Goal: Task Accomplishment & Management: Manage account settings

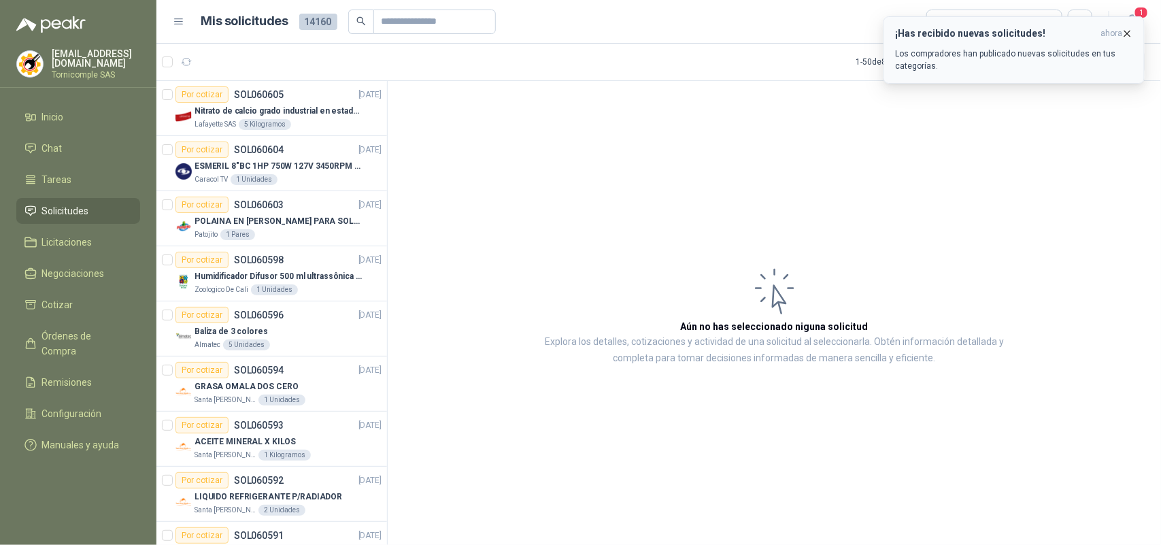
click at [1127, 34] on icon "button" at bounding box center [1127, 33] width 5 height 5
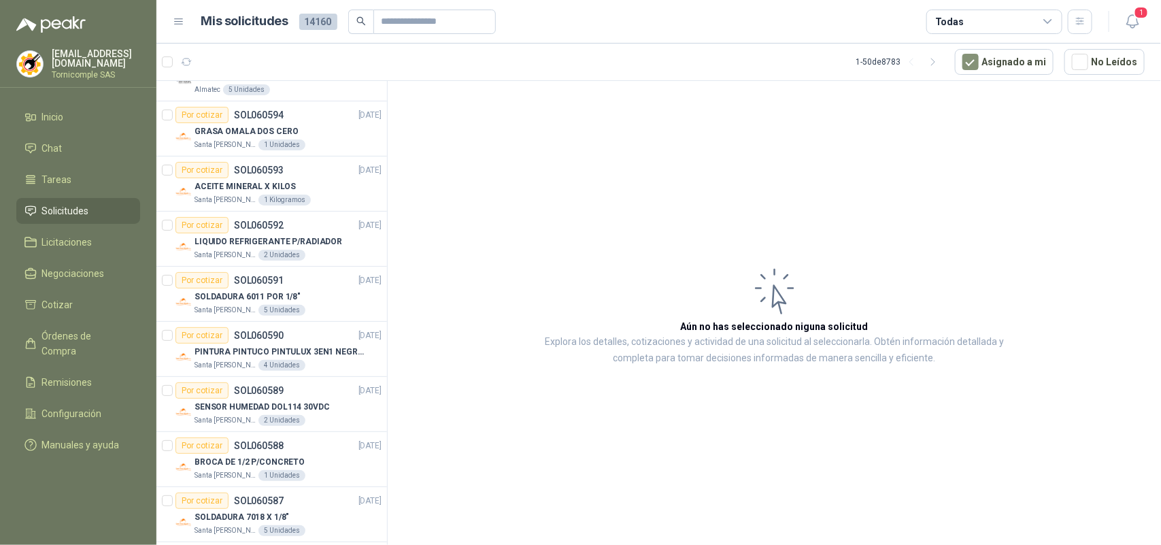
click at [1132, 22] on icon "button" at bounding box center [1132, 21] width 17 height 17
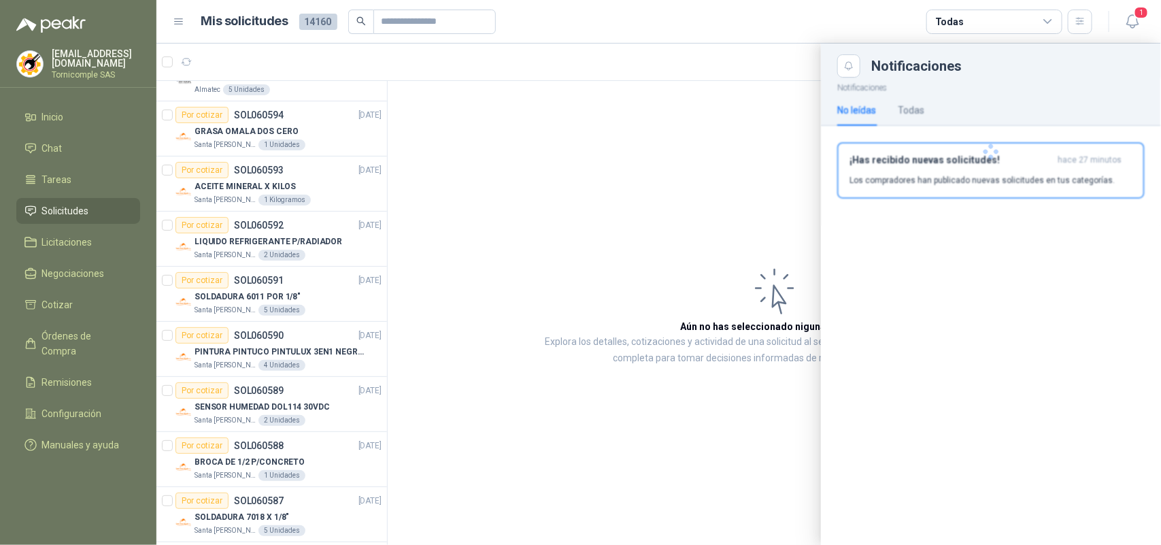
click at [1064, 169] on div at bounding box center [991, 152] width 340 height 148
click at [1064, 169] on div "¡Has recibido nuevas solicitudes! hace 27 minutos Los compradores han publicado…" at bounding box center [990, 170] width 283 height 32
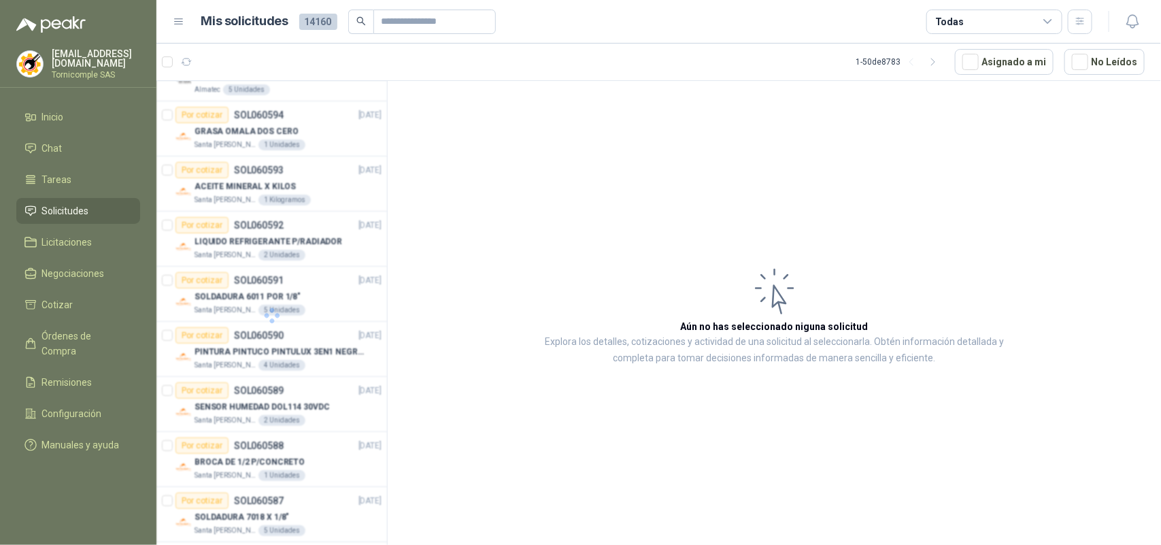
click at [379, 97] on div at bounding box center [271, 315] width 231 height 468
click at [377, 110] on div at bounding box center [271, 315] width 231 height 468
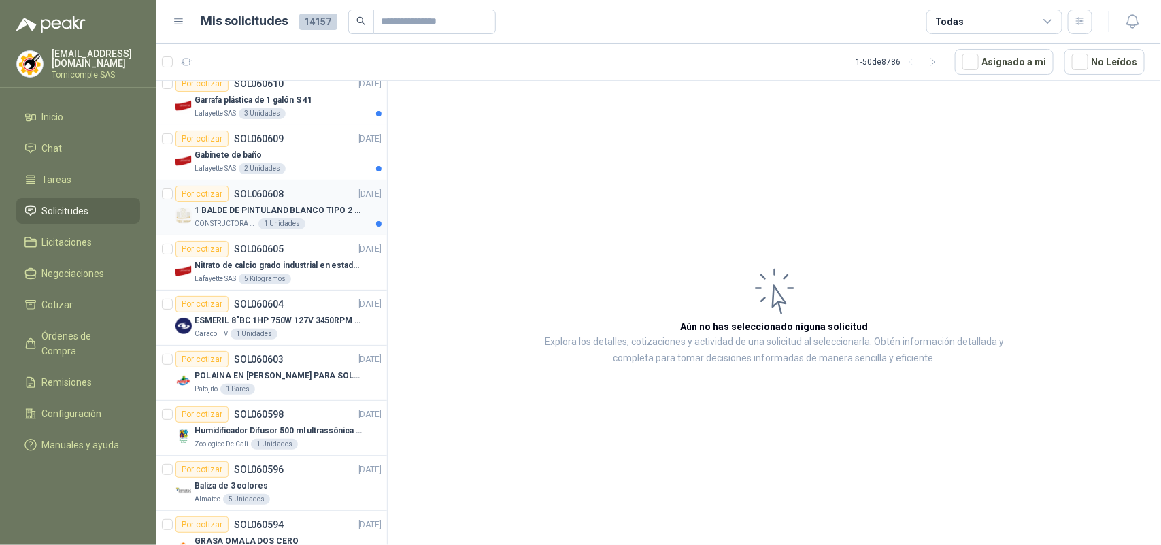
click at [314, 229] on div "CONSTRUCTORA GRUPO FIP 1 Unidades" at bounding box center [287, 223] width 187 height 11
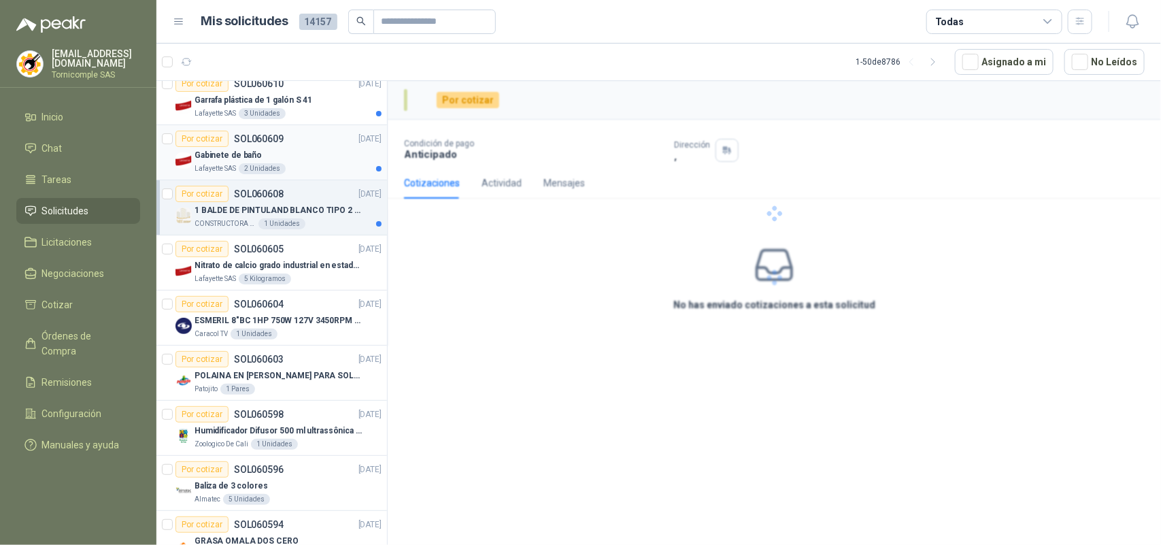
click at [317, 158] on div "Gabinete de baño" at bounding box center [287, 155] width 187 height 16
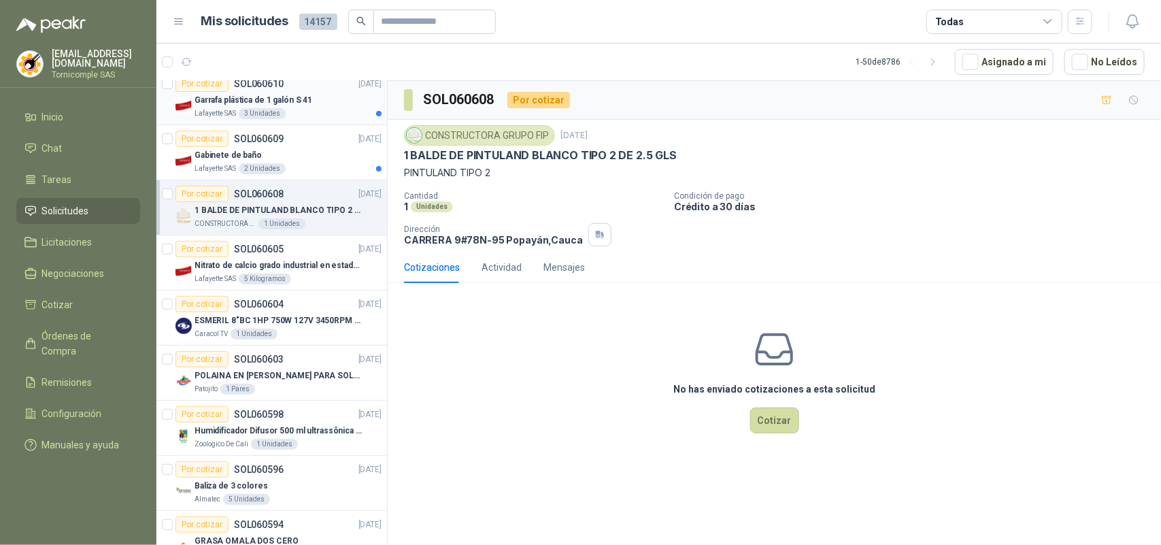
click at [317, 103] on div "Garrafa plástica de 1 galón S 41" at bounding box center [287, 100] width 187 height 16
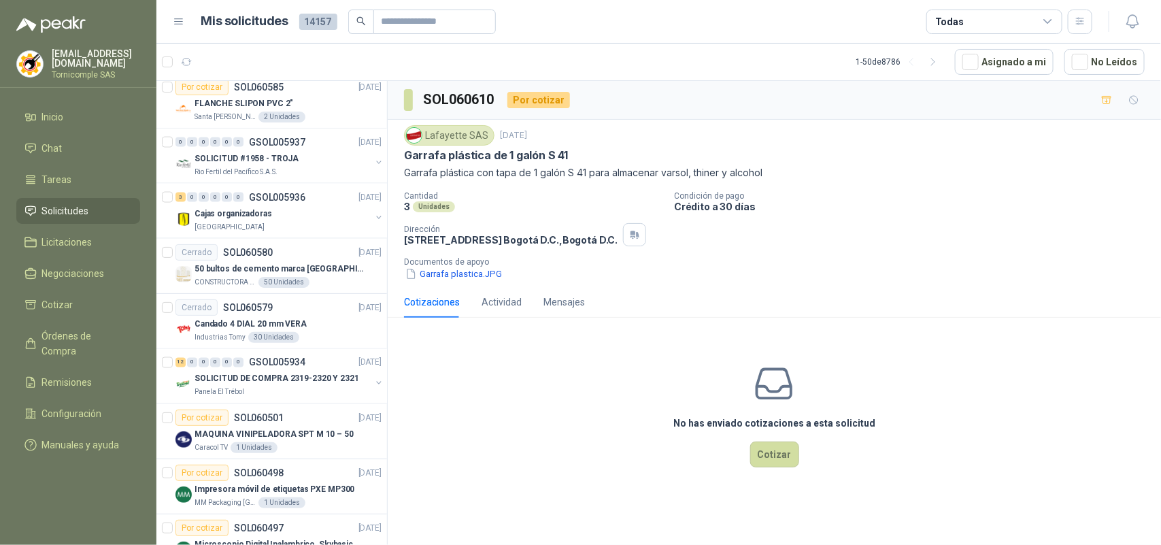
scroll to position [946, 0]
click at [294, 160] on div "SOLICITUD #1958 - TROJA" at bounding box center [282, 156] width 176 height 16
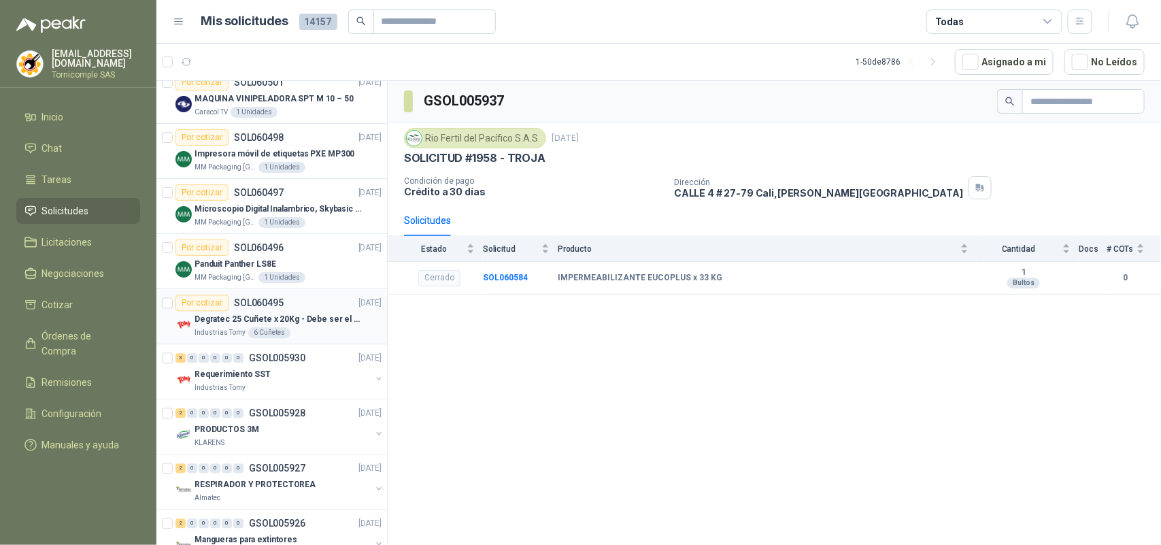
scroll to position [1286, 0]
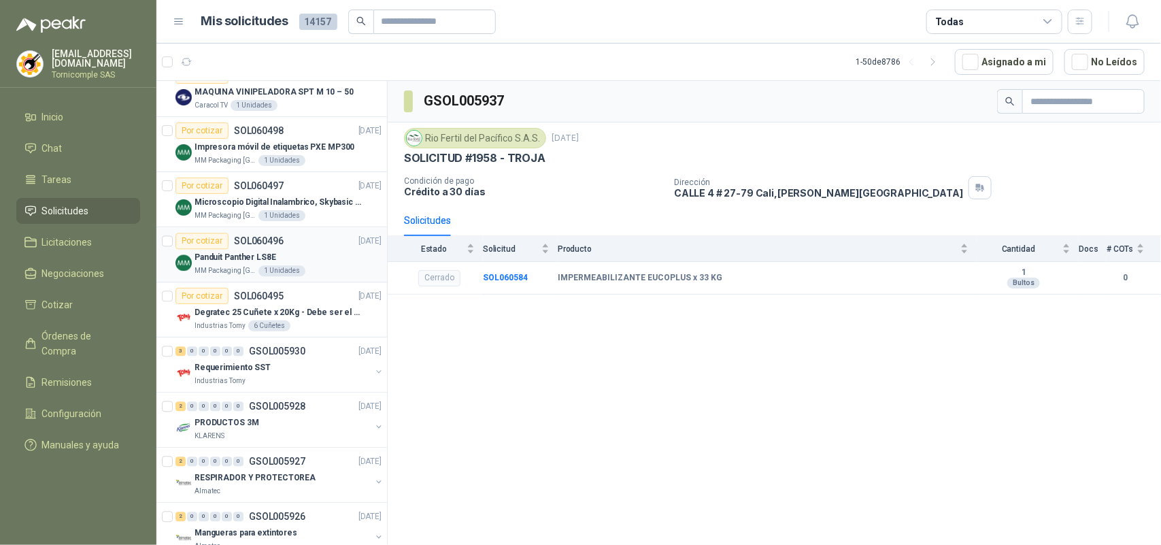
click at [290, 233] on article "Por cotizar SOL060496 [DATE] Panduit Panther LS8E MM Packaging Colombia 1 Unida…" at bounding box center [271, 254] width 231 height 55
click at [286, 270] on div "1 Unidades" at bounding box center [281, 270] width 47 height 11
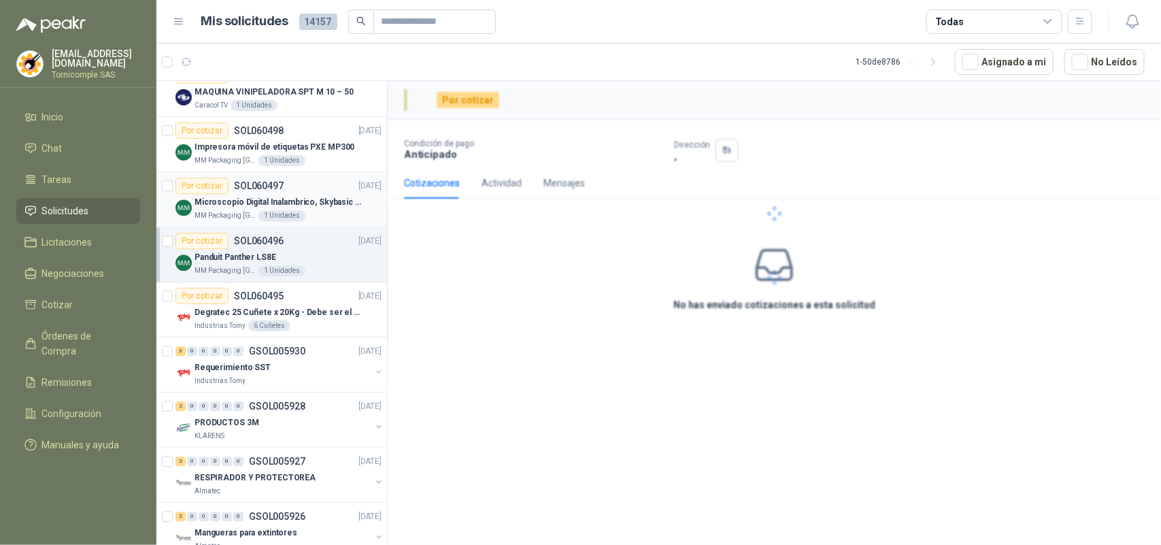
click at [275, 190] on p "SOL060497" at bounding box center [259, 186] width 50 height 10
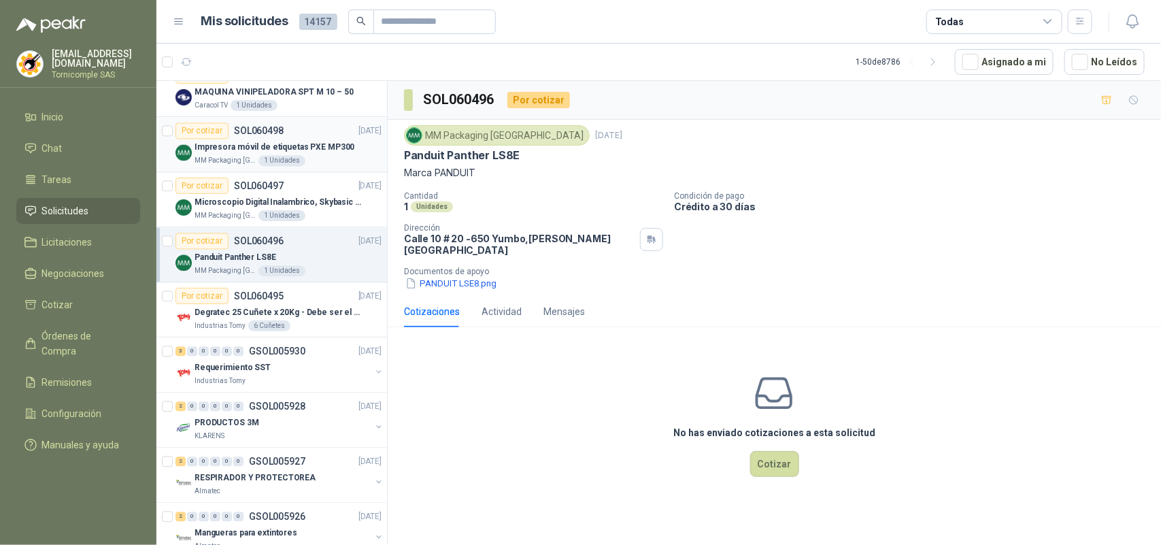
click at [273, 163] on div "1 Unidades" at bounding box center [281, 160] width 47 height 11
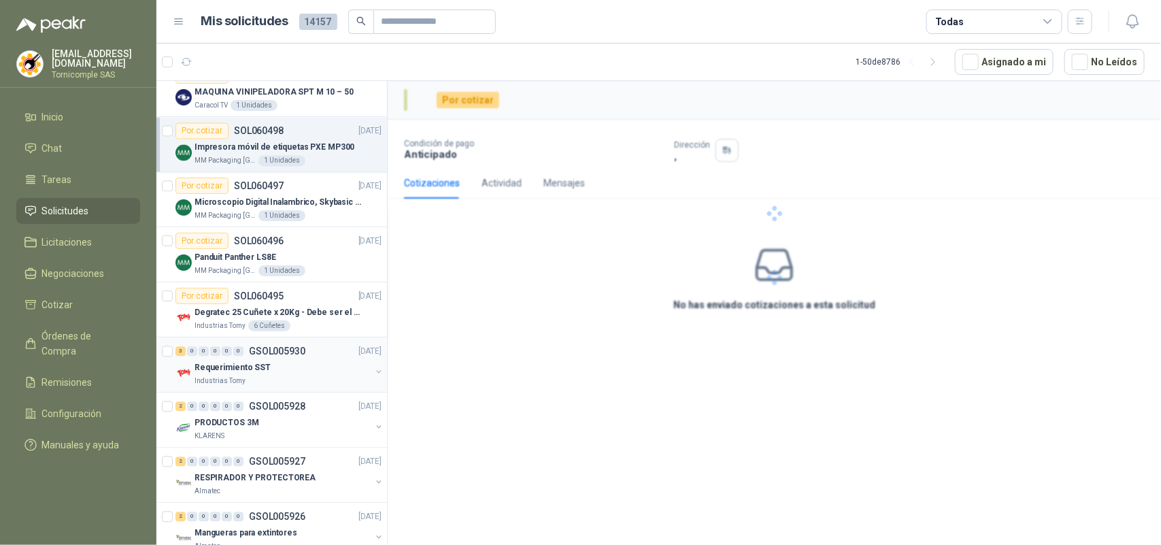
click at [287, 385] on div "Industrias Tomy" at bounding box center [282, 380] width 176 height 11
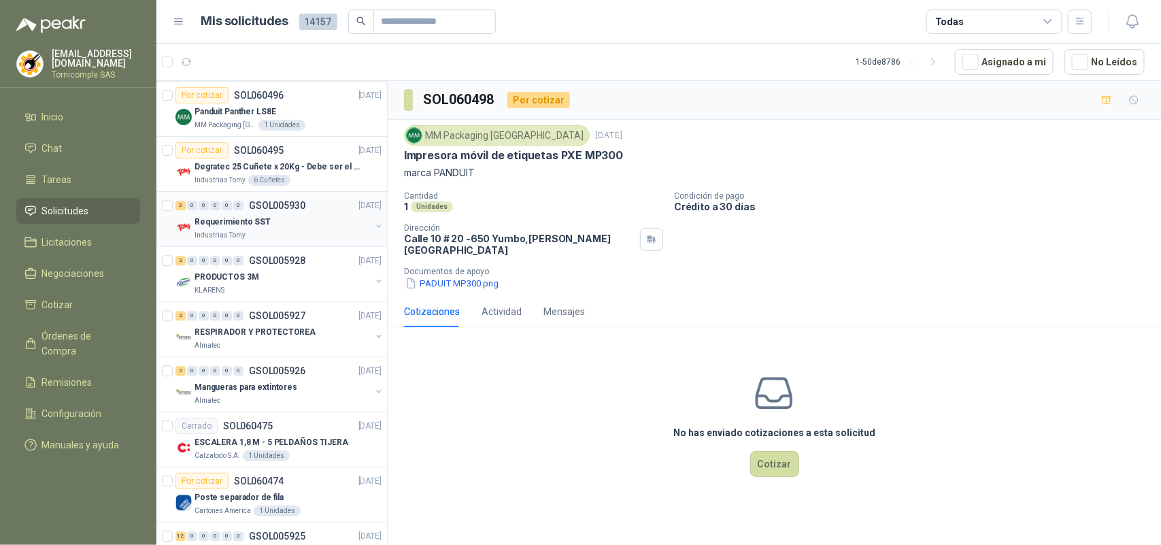
scroll to position [1456, 0]
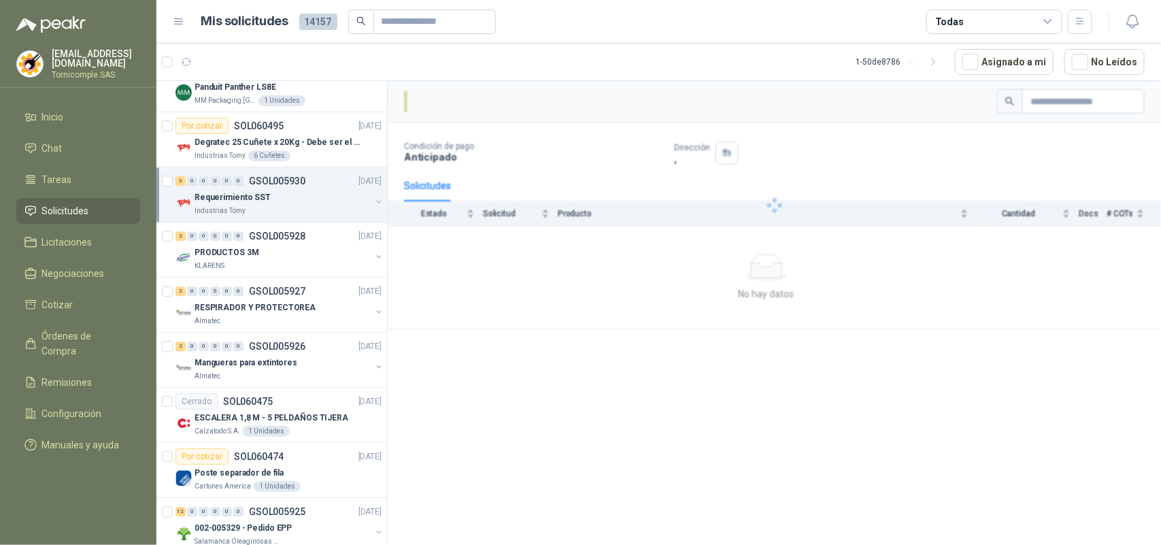
click at [287, 381] on div "Almatec" at bounding box center [282, 376] width 176 height 11
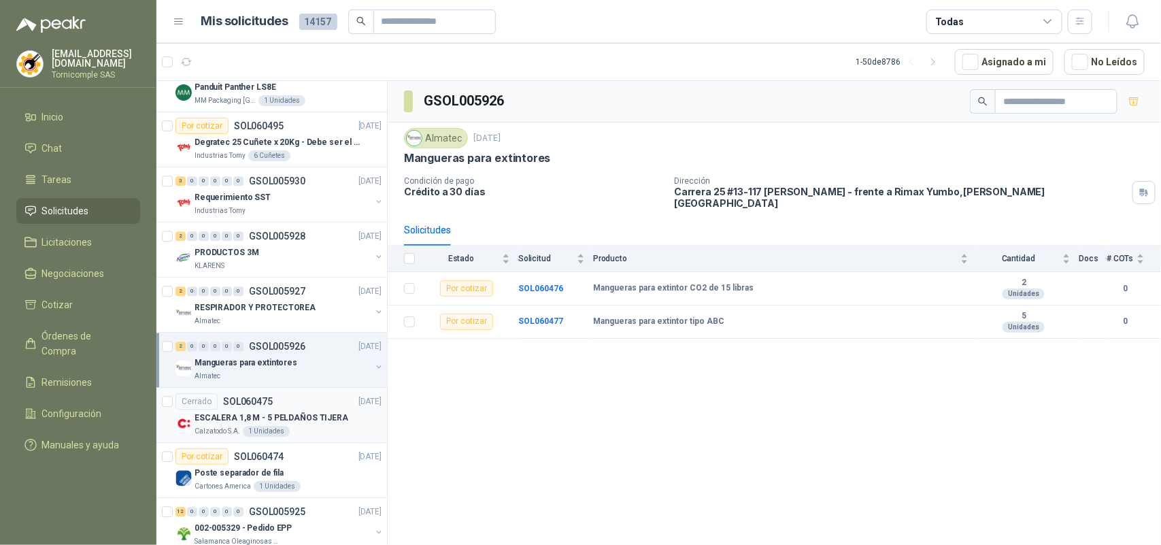
click at [281, 413] on div "ESCALERA 1,8 M - 5 PELDAÑOS TIJERA" at bounding box center [287, 417] width 187 height 16
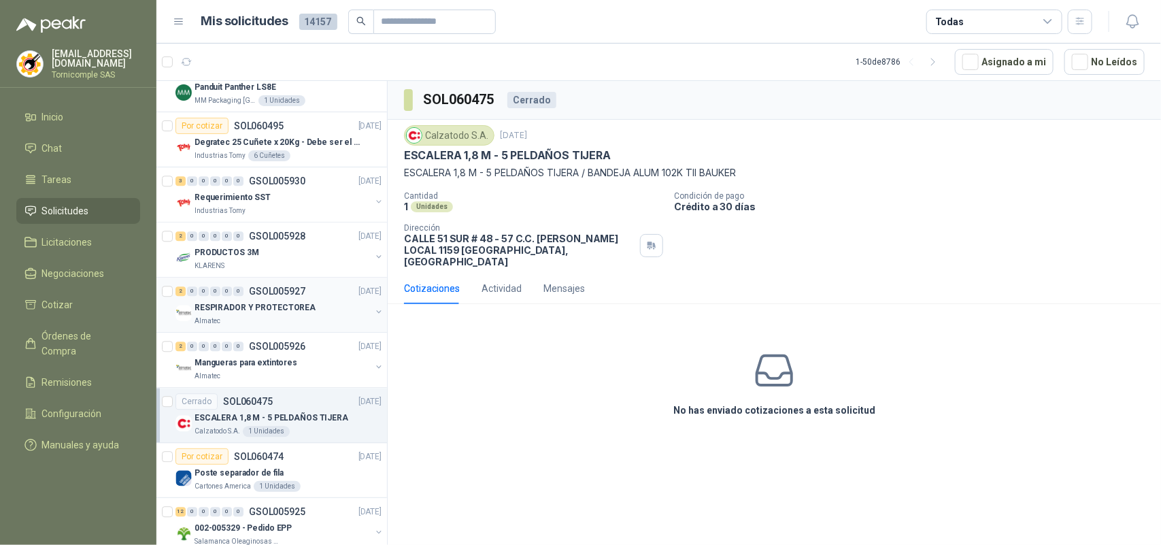
click at [249, 296] on p "GSOL005927" at bounding box center [277, 291] width 56 height 10
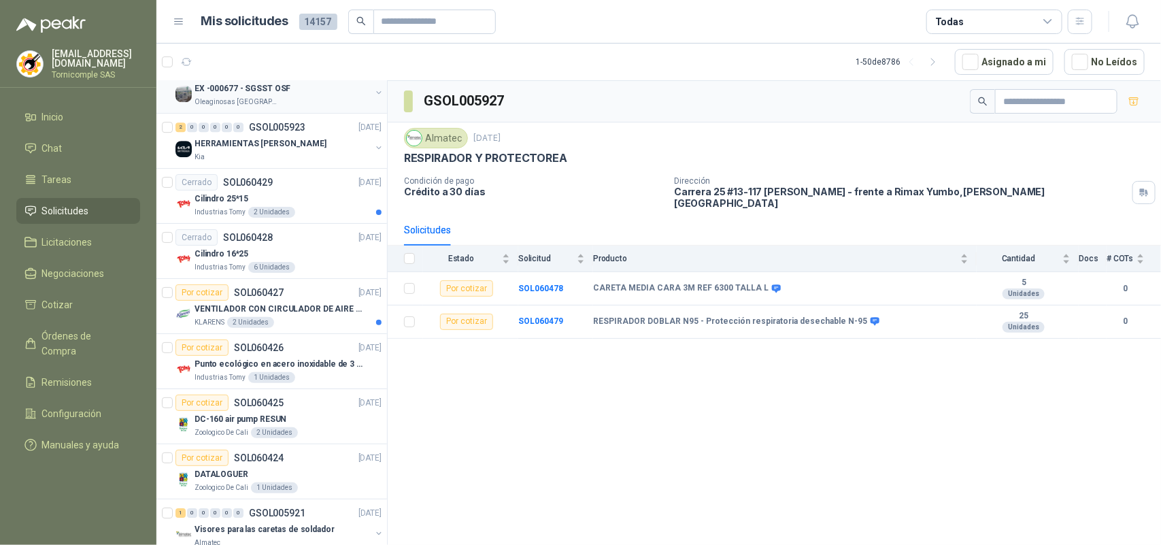
scroll to position [1966, 0]
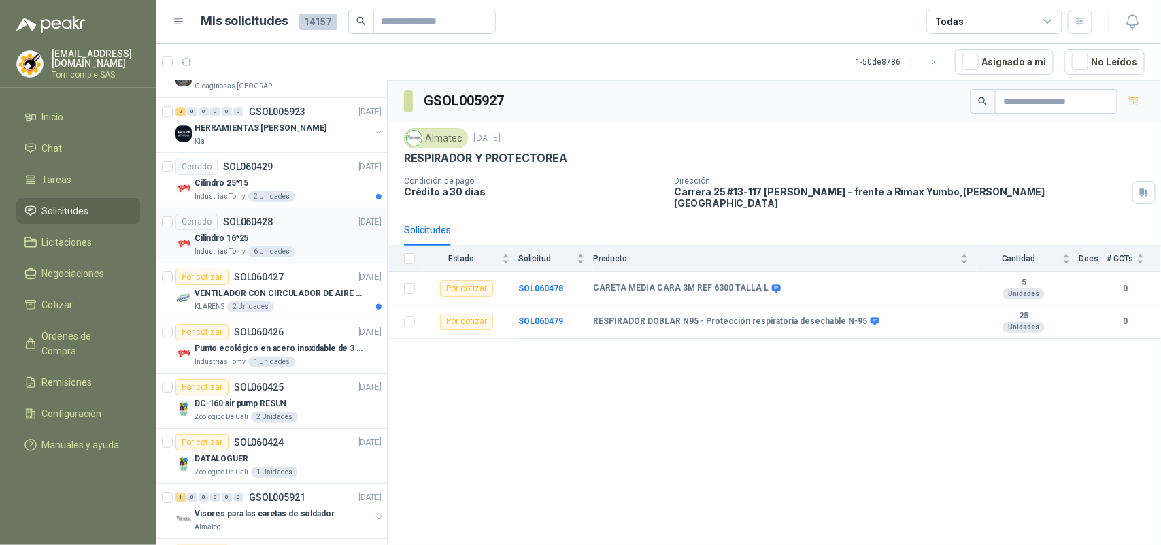
click at [304, 257] on div "Industrias Tomy 6 Unidades" at bounding box center [287, 251] width 187 height 11
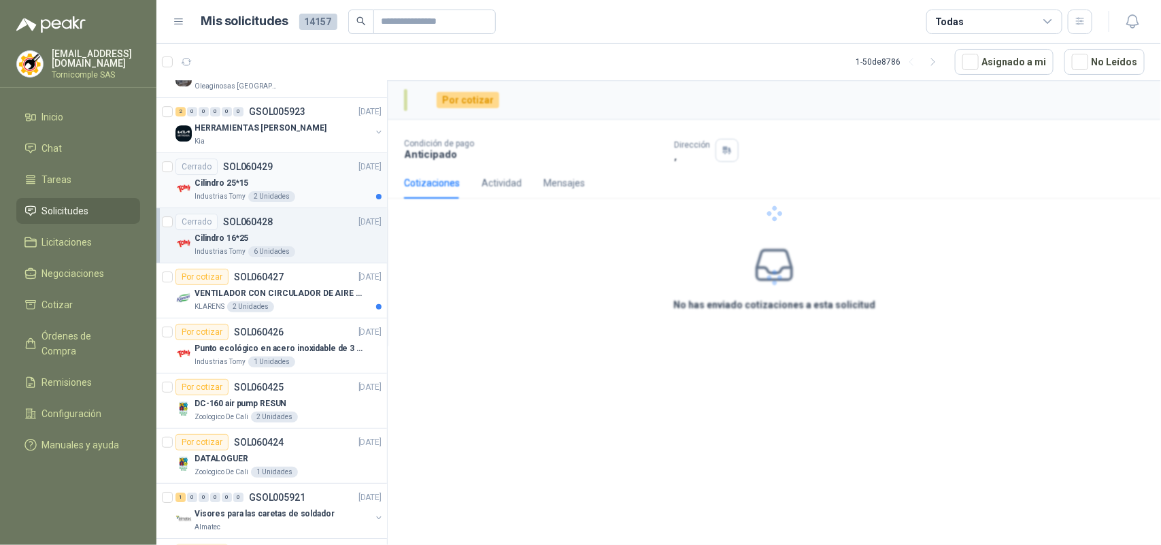
click at [307, 208] on article "Cerrado SOL060429 [DATE] Cilindro 25*15 Industrias Tomy 2 Unidades" at bounding box center [271, 180] width 231 height 55
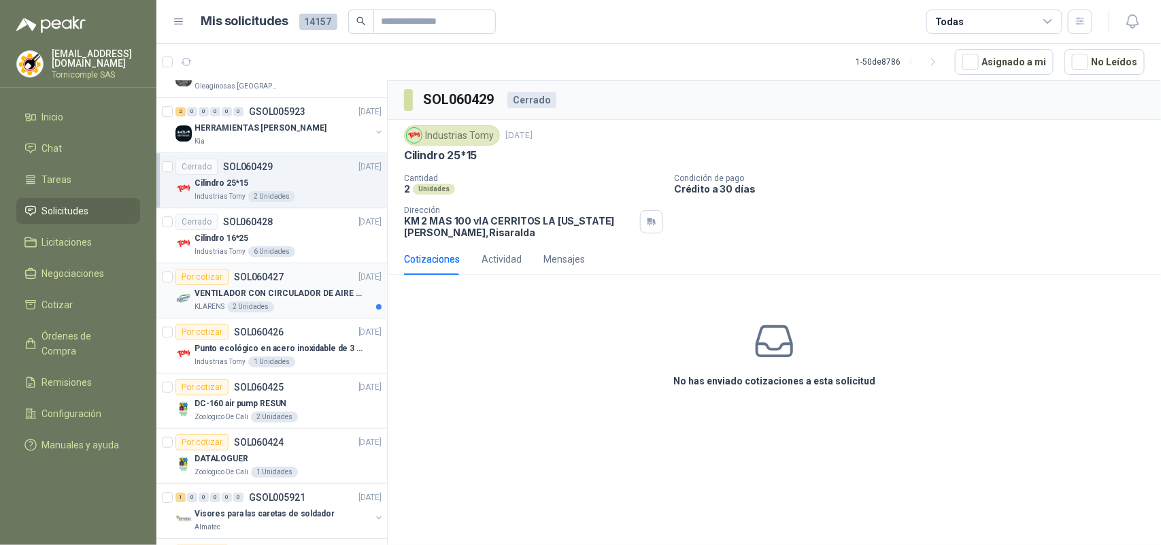
click at [289, 296] on p "VENTILADOR CON CIRCULADOR DE AIRE MULTIPROPOSITO XPOWER DE 14"" at bounding box center [278, 293] width 169 height 13
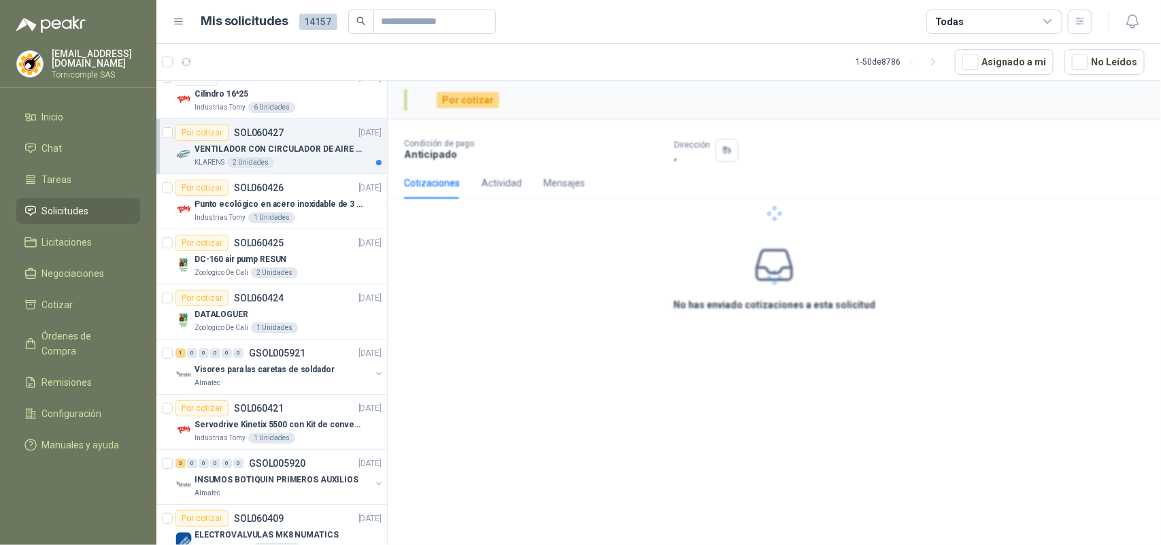
scroll to position [2136, 0]
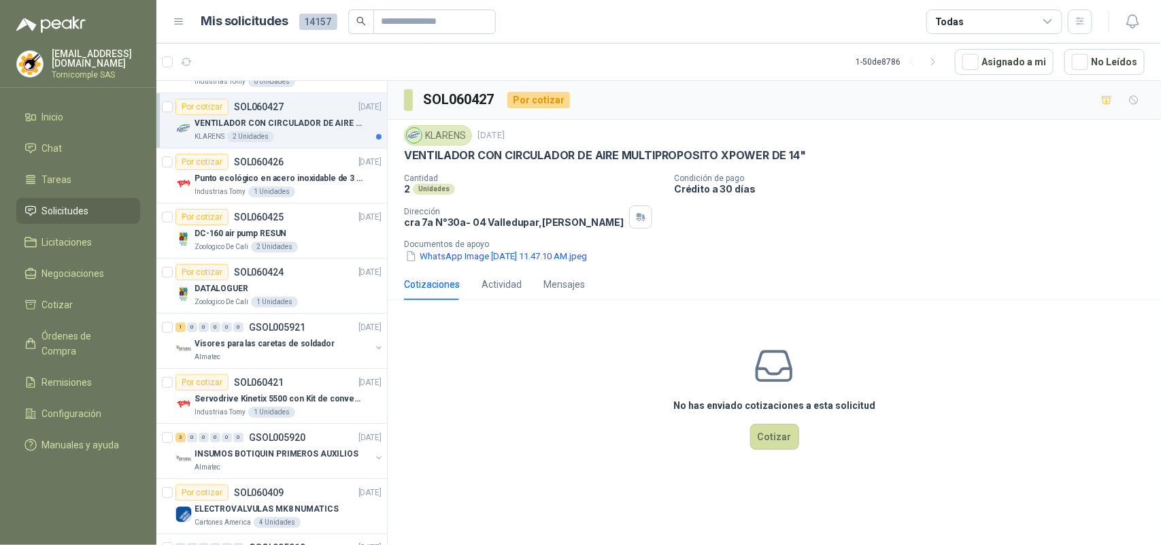
click at [289, 296] on div "DATALOGUER" at bounding box center [287, 288] width 187 height 16
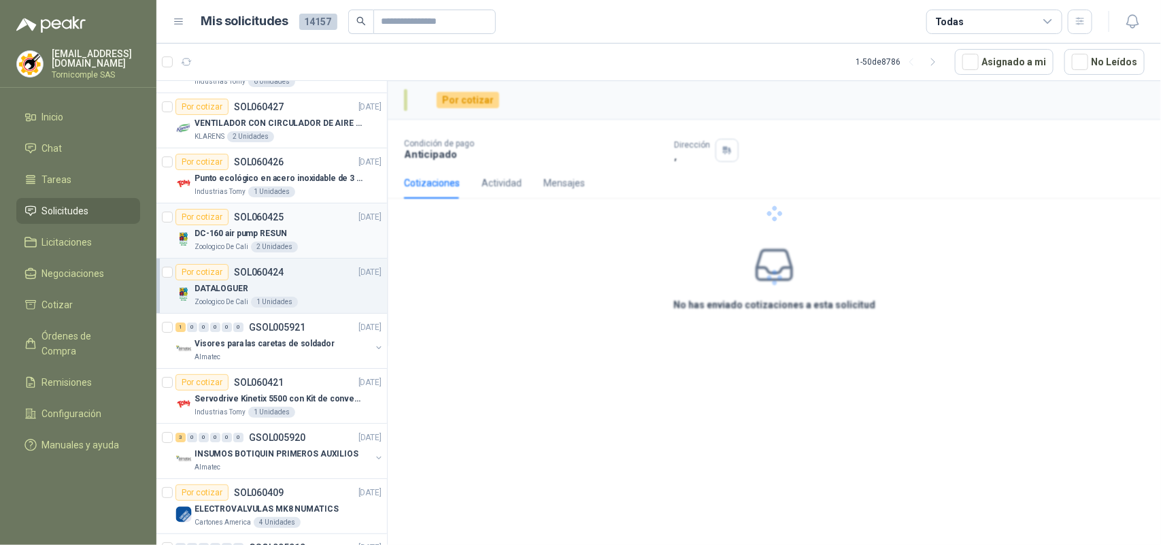
click at [271, 240] on p "DC-160 air pump RESUN" at bounding box center [240, 233] width 92 height 13
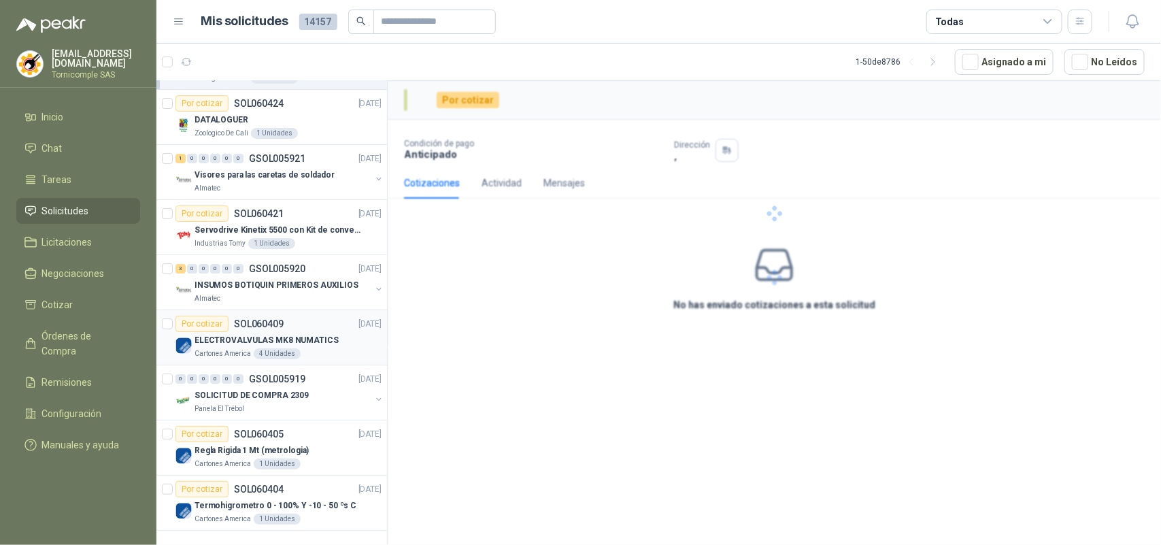
scroll to position [2311, 0]
click at [292, 330] on div "Por cotizar SOL060409 [DATE]" at bounding box center [278, 324] width 206 height 16
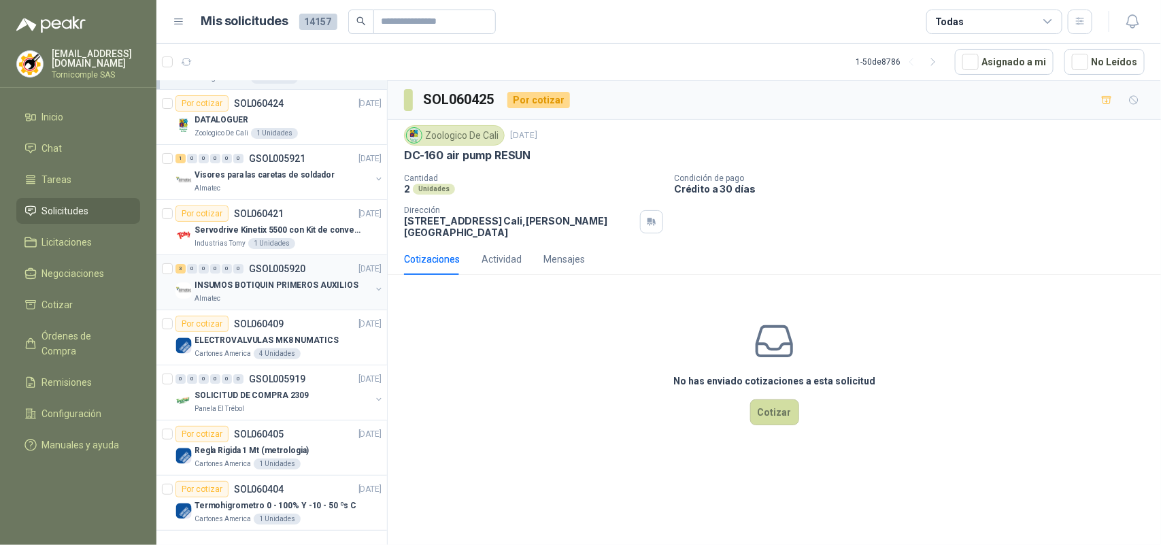
click at [272, 282] on p "INSUMOS BOTIQUIN PRIMEROS AUXILIOS" at bounding box center [276, 285] width 164 height 13
click at [265, 396] on p "SOLICITUD DE COMPRA 2309" at bounding box center [251, 395] width 114 height 13
click at [282, 491] on div "Por cotizar SOL060404 [DATE]" at bounding box center [278, 489] width 206 height 16
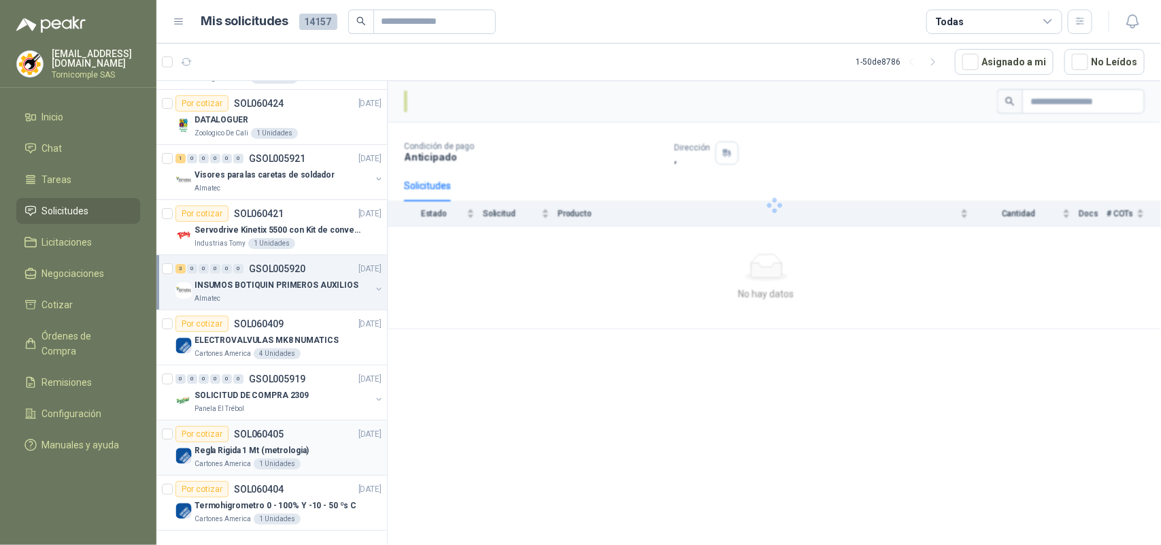
click at [273, 469] on div "1 Unidades" at bounding box center [277, 463] width 47 height 11
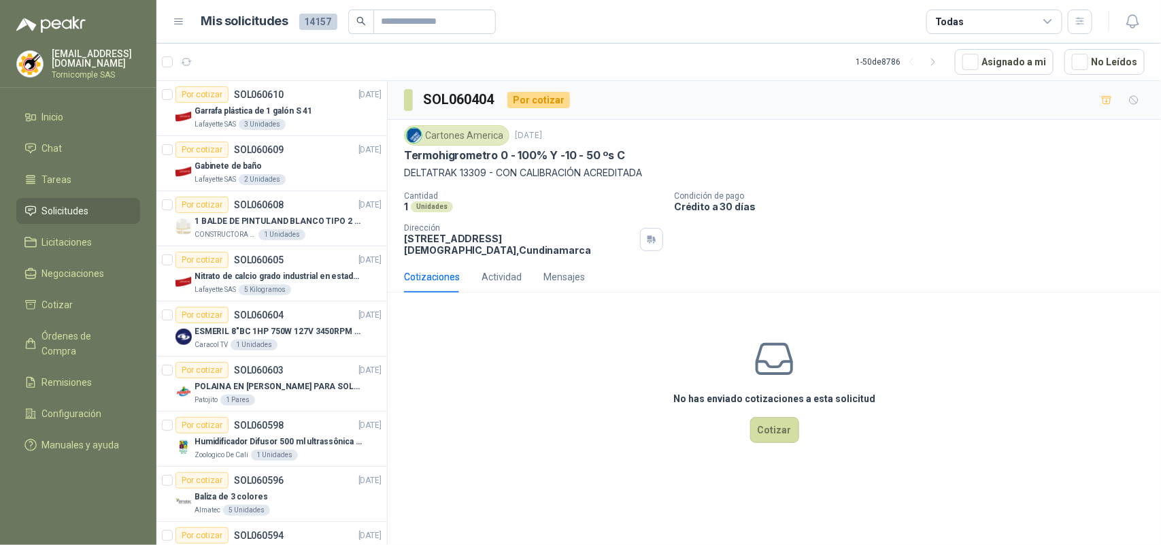
click at [77, 215] on span "Solicitudes" at bounding box center [65, 210] width 47 height 15
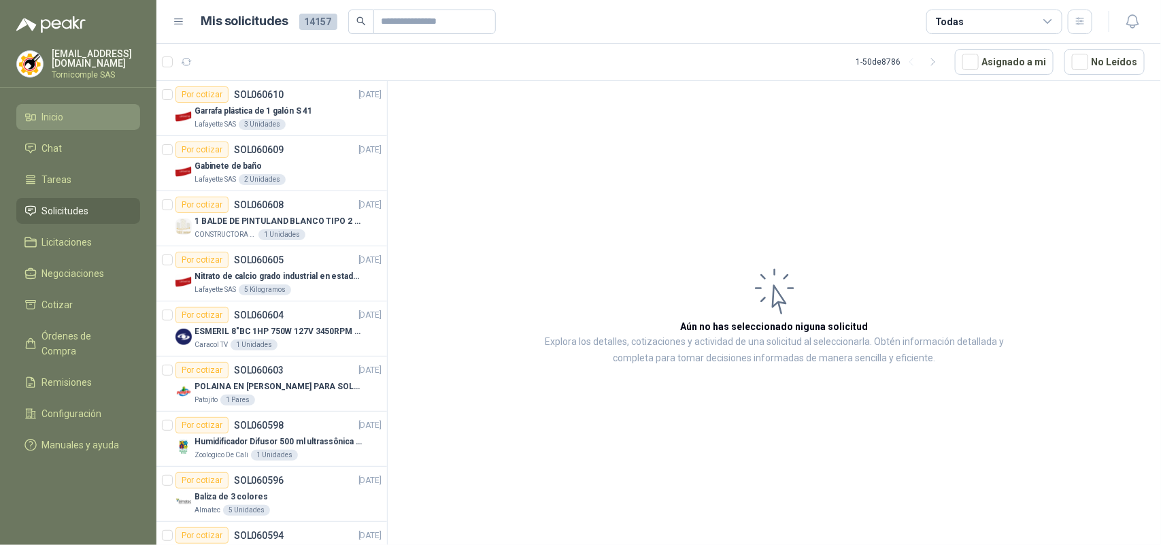
click at [90, 109] on li "Inicio" at bounding box center [77, 116] width 107 height 15
